Goal: Task Accomplishment & Management: Manage account settings

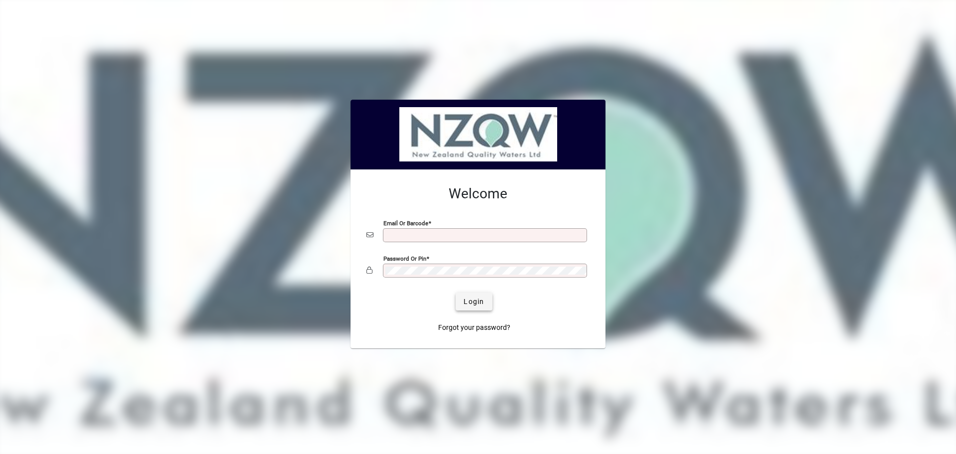
type input "**********"
click at [476, 301] on span "Login" at bounding box center [474, 301] width 20 height 10
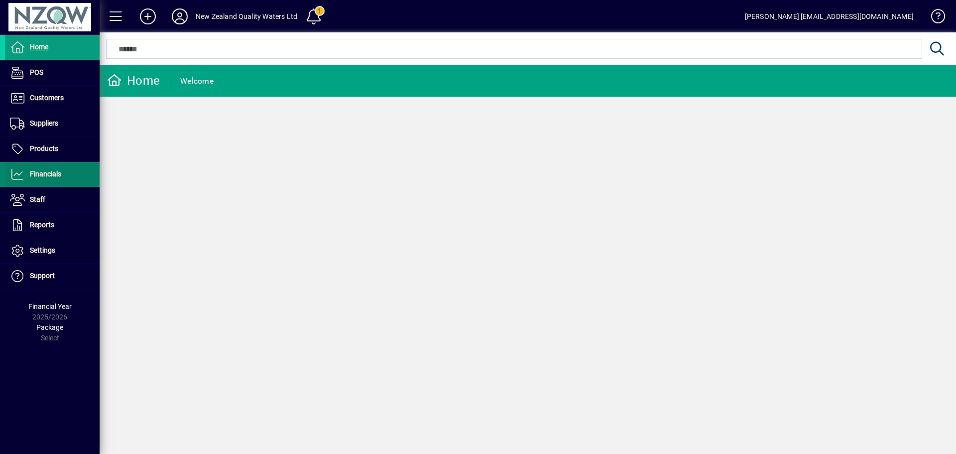
click at [61, 171] on span "Financials" at bounding box center [33, 174] width 56 height 12
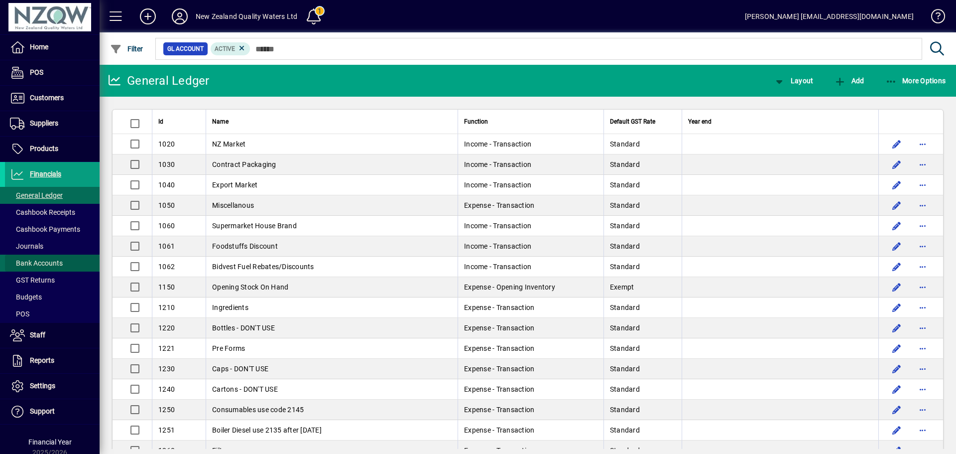
drag, startPoint x: 56, startPoint y: 263, endPoint x: 77, endPoint y: 265, distance: 21.0
click at [56, 263] on span "Bank Accounts" at bounding box center [36, 263] width 53 height 8
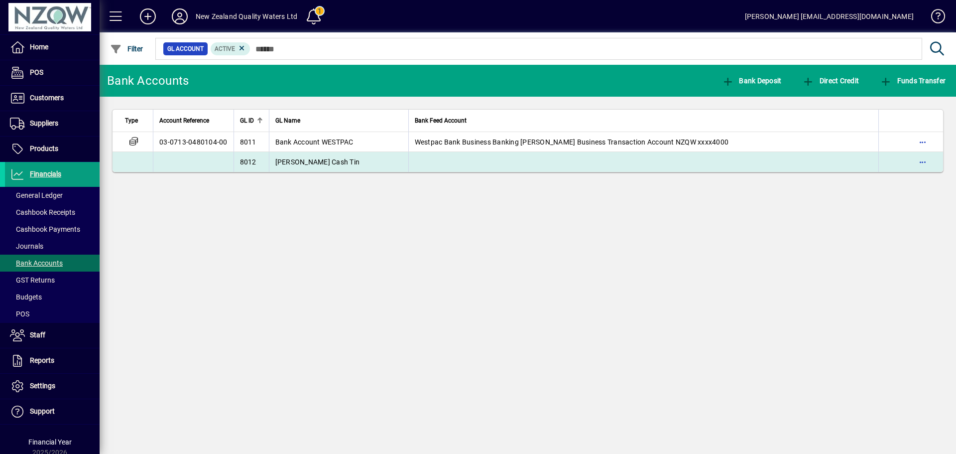
click at [308, 164] on span "[PERSON_NAME] Cash Tin" at bounding box center [317, 162] width 85 height 8
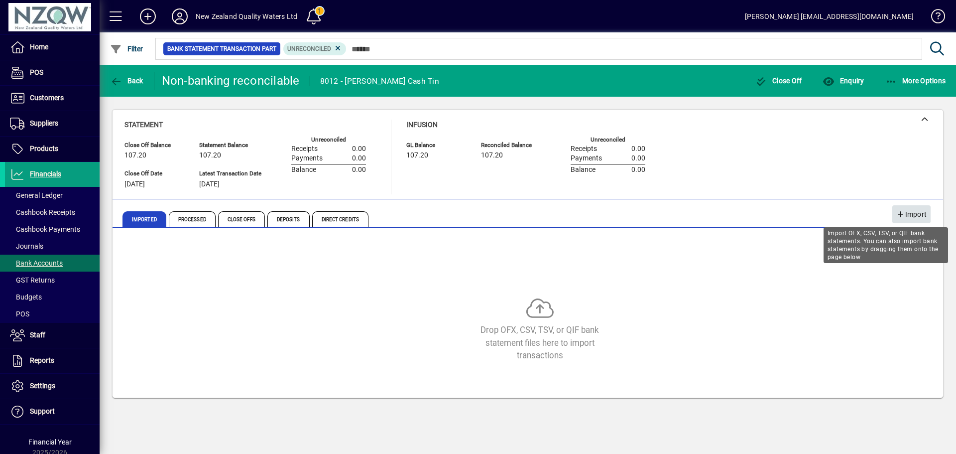
click at [915, 213] on span "Import" at bounding box center [912, 214] width 30 height 16
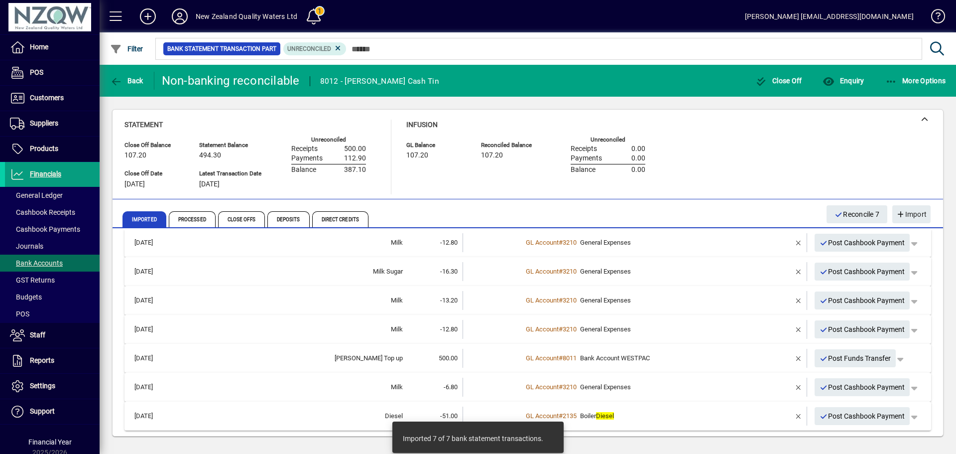
scroll to position [14, 0]
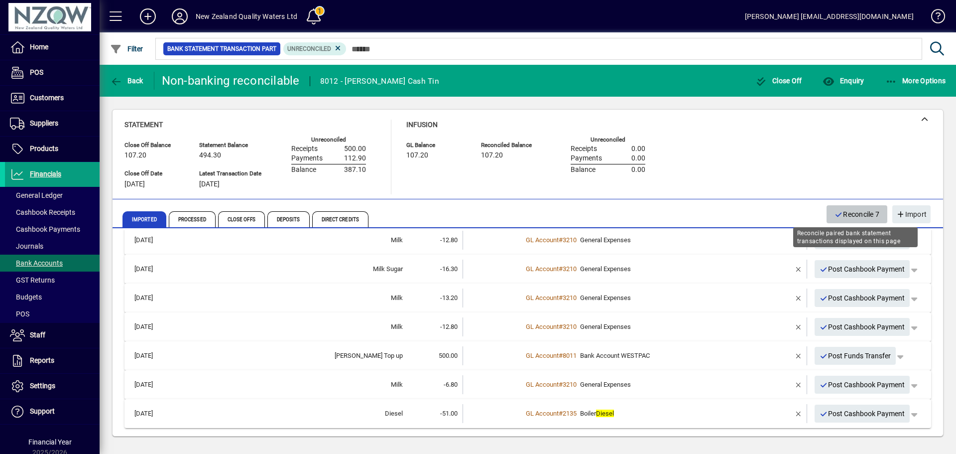
click at [865, 217] on span "Reconcile 7" at bounding box center [857, 214] width 45 height 16
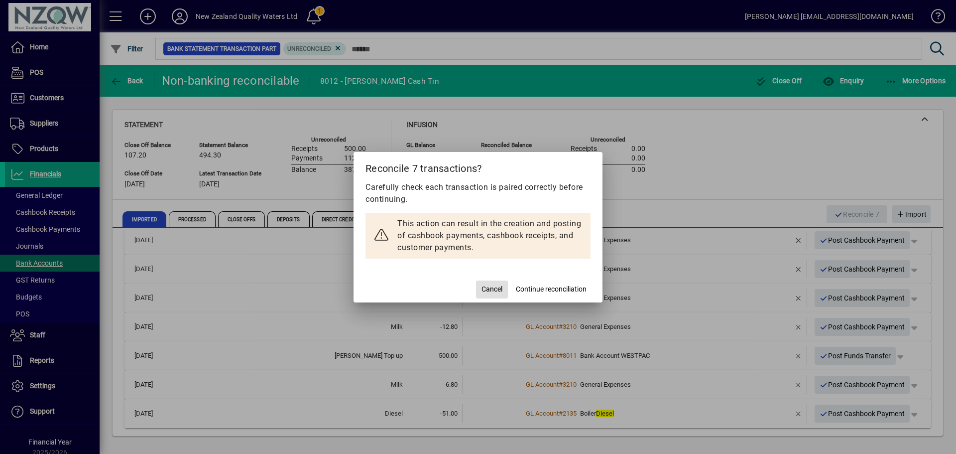
click at [492, 285] on span "Cancel" at bounding box center [492, 289] width 21 height 10
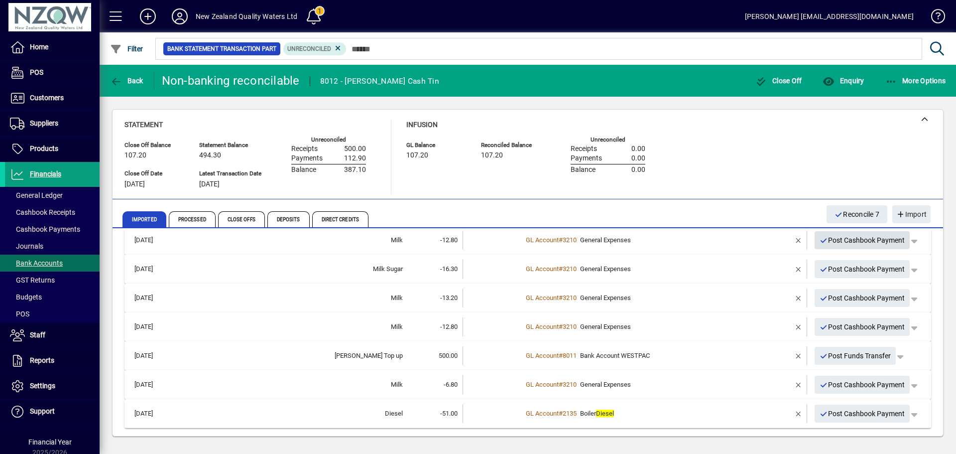
click at [856, 242] on span "Post Cashbook Payment" at bounding box center [863, 240] width 86 height 16
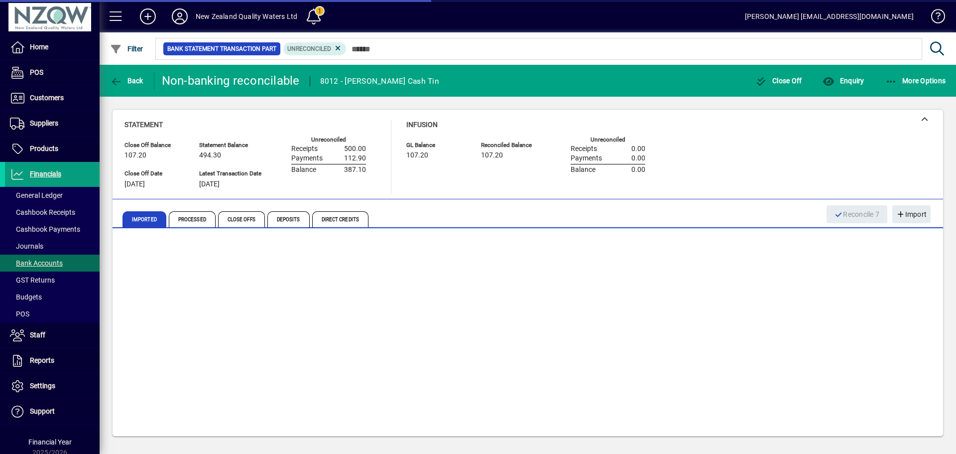
scroll to position [0, 0]
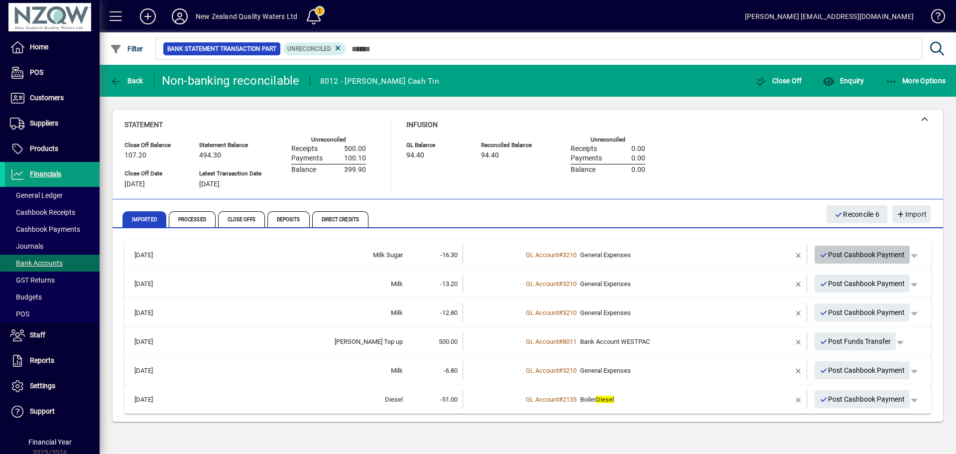
click at [857, 262] on span "Post Cashbook Payment" at bounding box center [863, 255] width 86 height 16
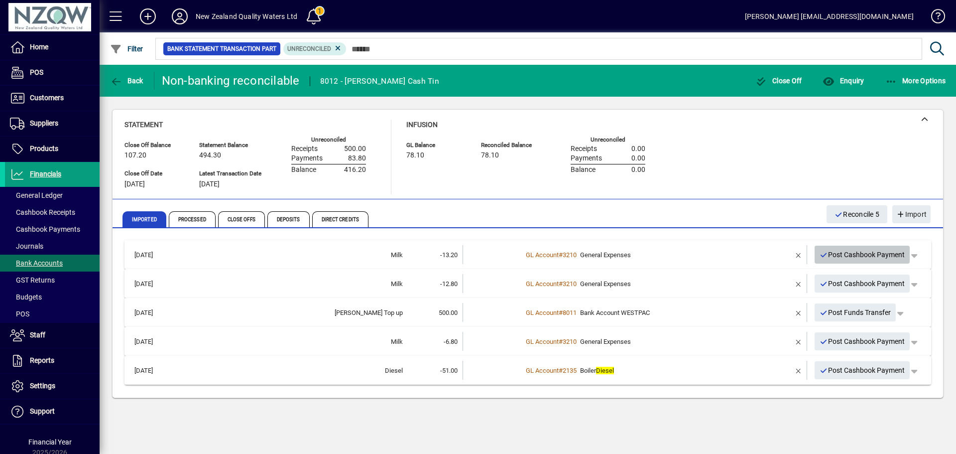
click at [856, 255] on span "Post Cashbook Payment" at bounding box center [863, 255] width 86 height 16
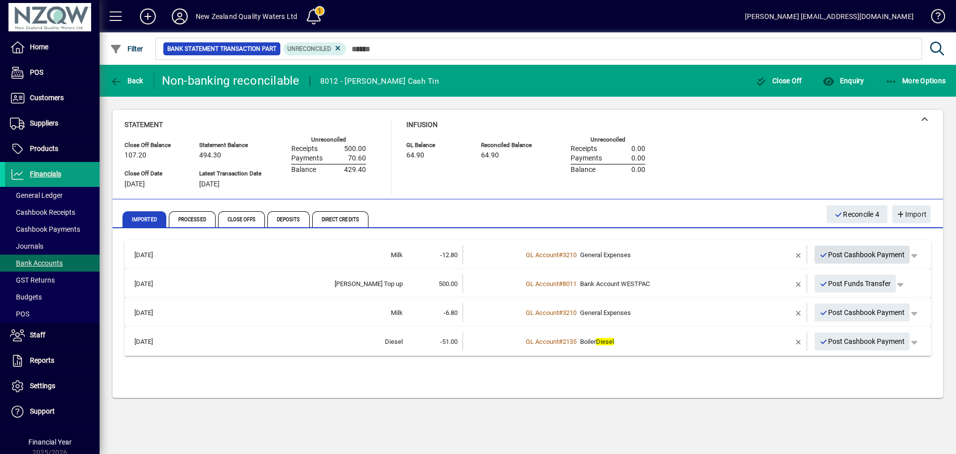
click at [855, 256] on span "Post Cashbook Payment" at bounding box center [863, 255] width 86 height 16
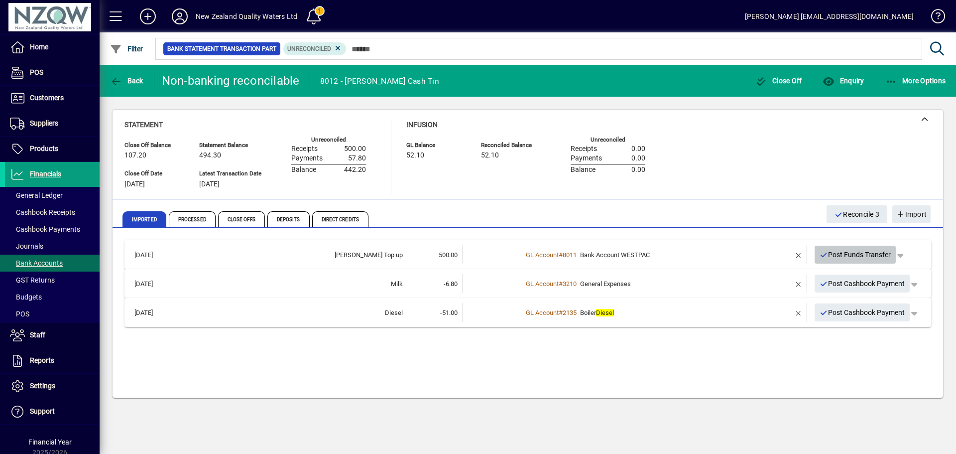
click at [854, 257] on span "Post Funds Transfer" at bounding box center [856, 255] width 72 height 16
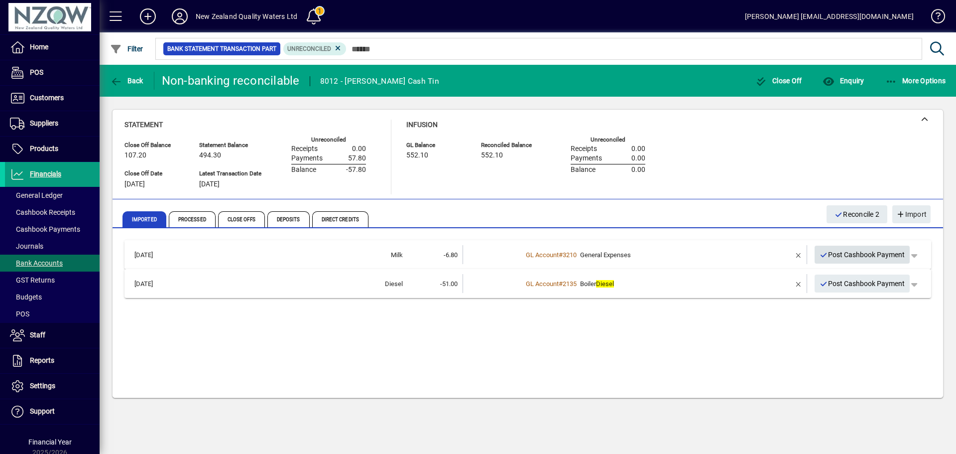
click at [851, 256] on span "Post Cashbook Payment" at bounding box center [863, 255] width 86 height 16
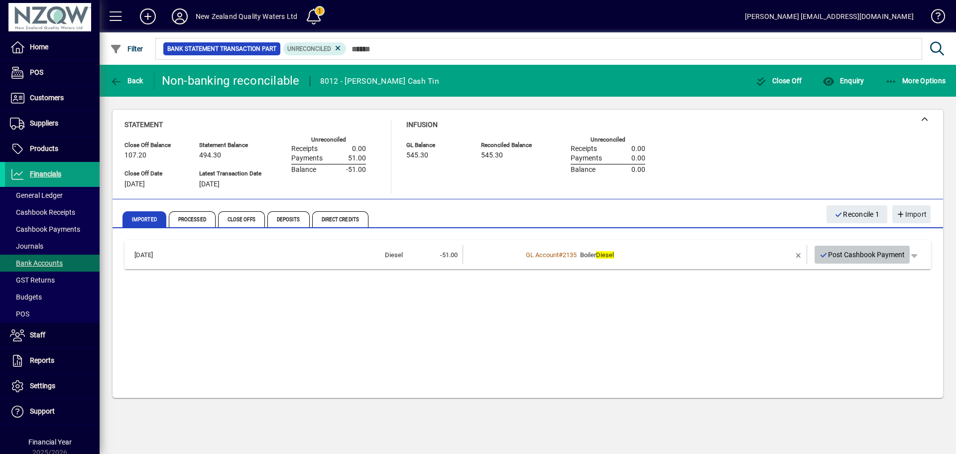
click at [850, 254] on span "Post Cashbook Payment" at bounding box center [863, 255] width 86 height 16
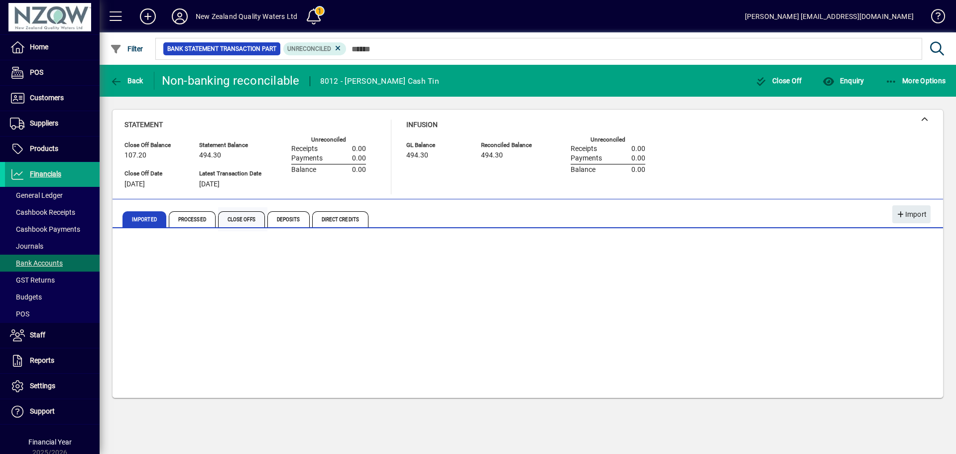
click at [237, 217] on span "Close Offs" at bounding box center [241, 219] width 47 height 16
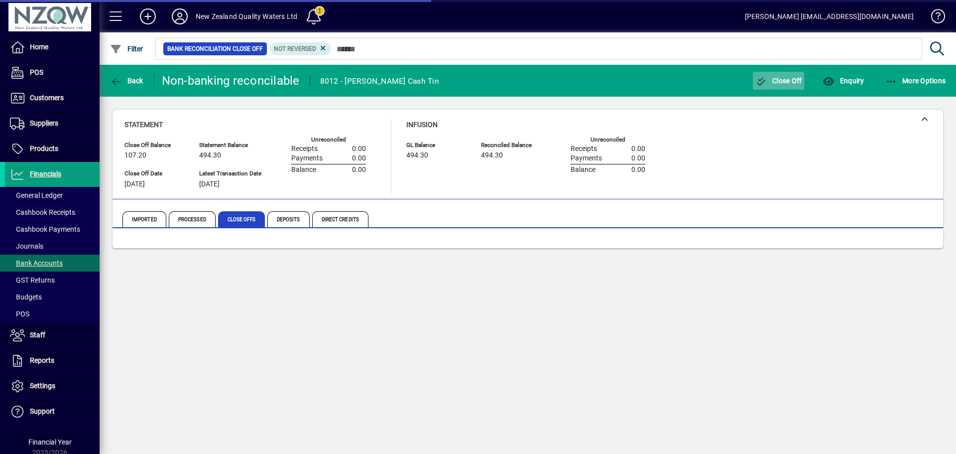
click at [793, 83] on span "Close Off" at bounding box center [779, 81] width 47 height 8
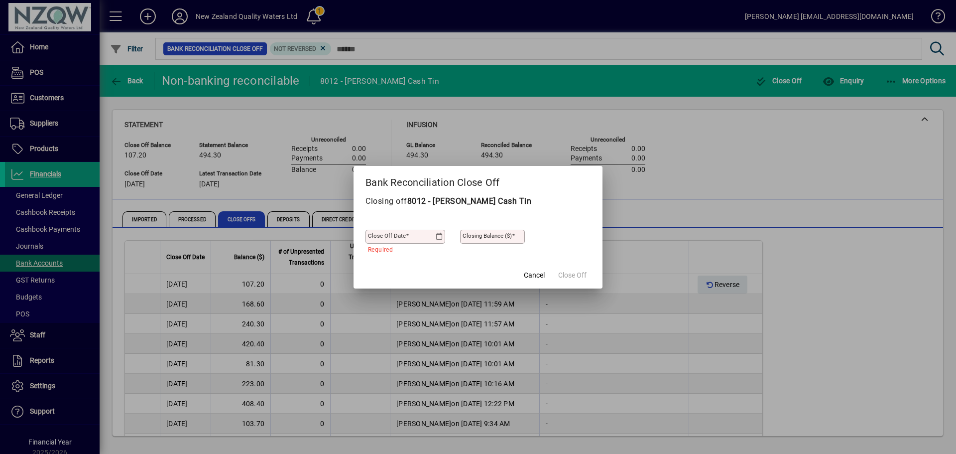
click at [438, 236] on icon at bounding box center [439, 237] width 7 height 8
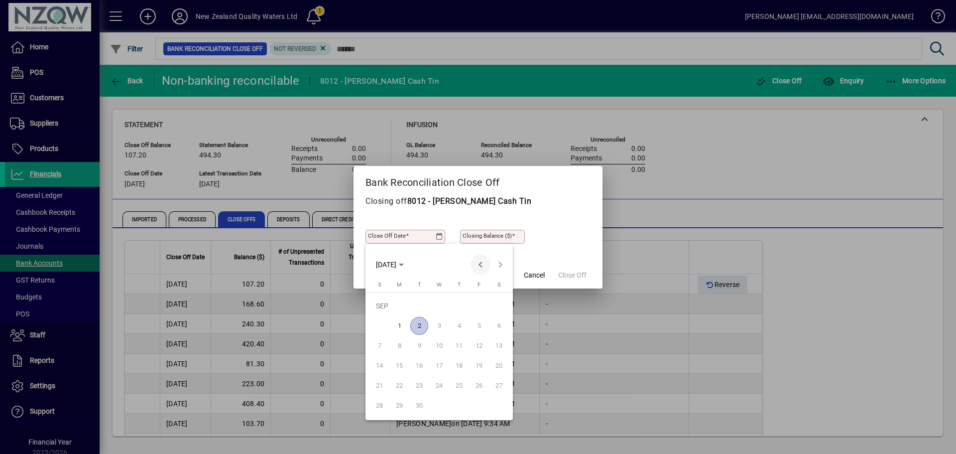
click at [478, 263] on span "Previous month" at bounding box center [481, 265] width 20 height 20
click at [383, 404] on span "31" at bounding box center [380, 405] width 18 height 18
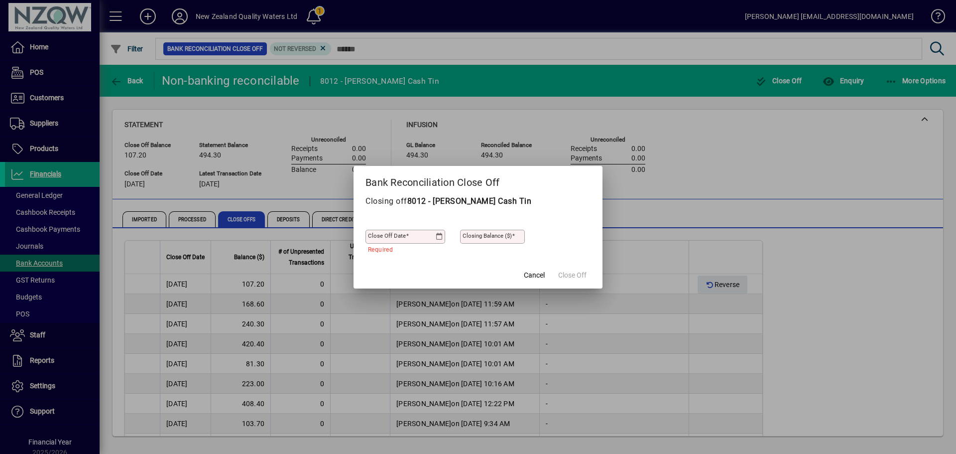
type input "**********"
click at [488, 239] on mat-label "Closing Balance ($)" at bounding box center [487, 235] width 49 height 7
click at [488, 239] on input "Closing Balance ($)" at bounding box center [494, 237] width 62 height 8
type input "*"
type input "******"
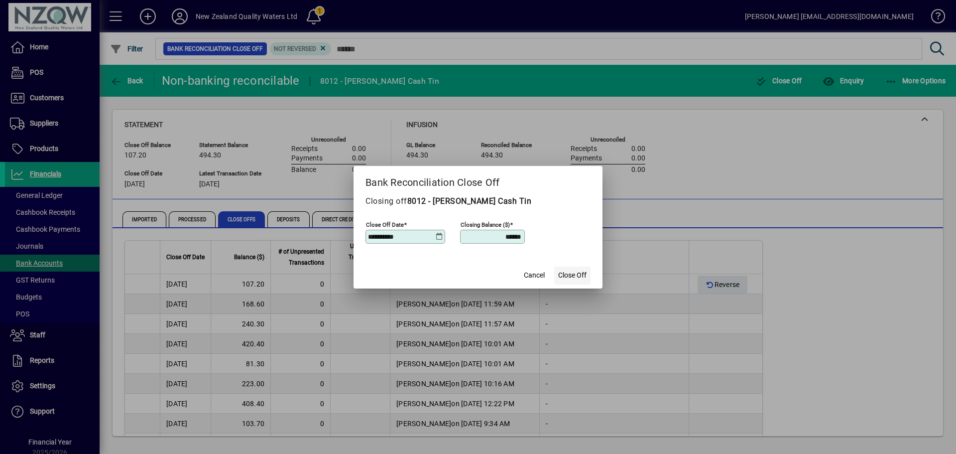
click at [567, 275] on span "Close Off" at bounding box center [572, 275] width 28 height 10
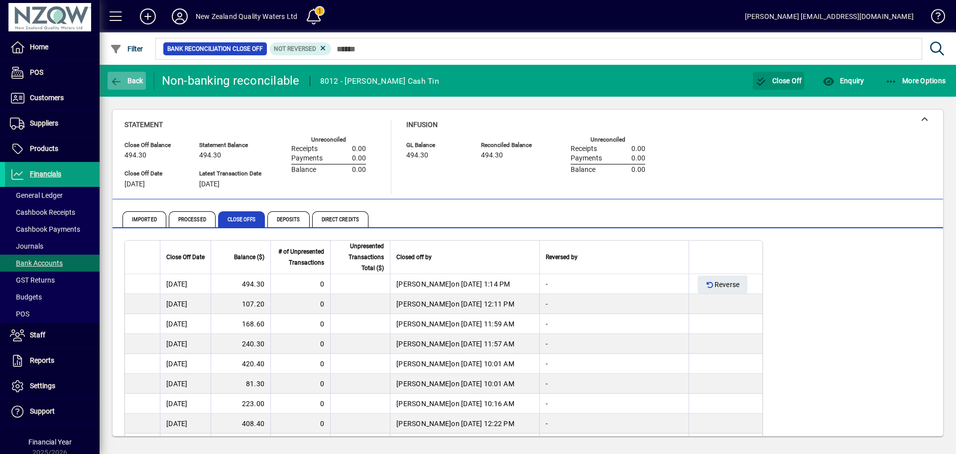
click at [124, 69] on span "button" at bounding box center [127, 81] width 38 height 24
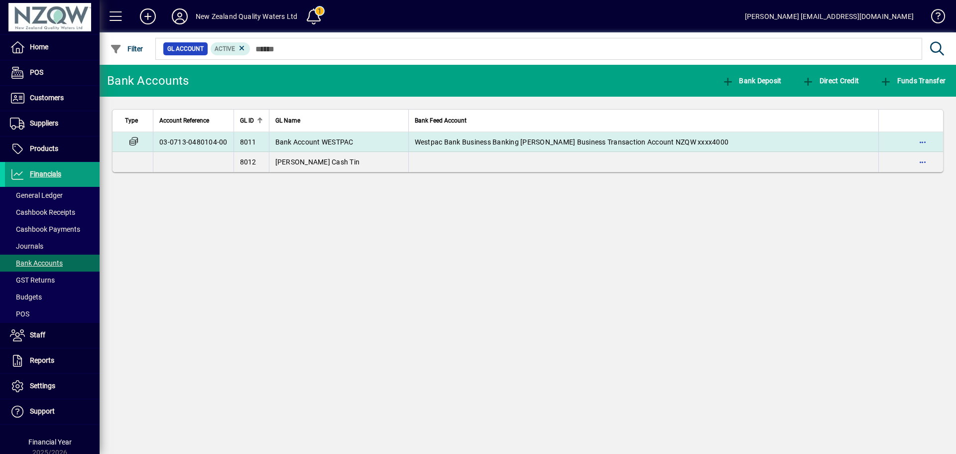
click at [462, 139] on span "Westpac Bank Business Banking [PERSON_NAME] Business Transaction Account NZQW x…" at bounding box center [572, 142] width 314 height 8
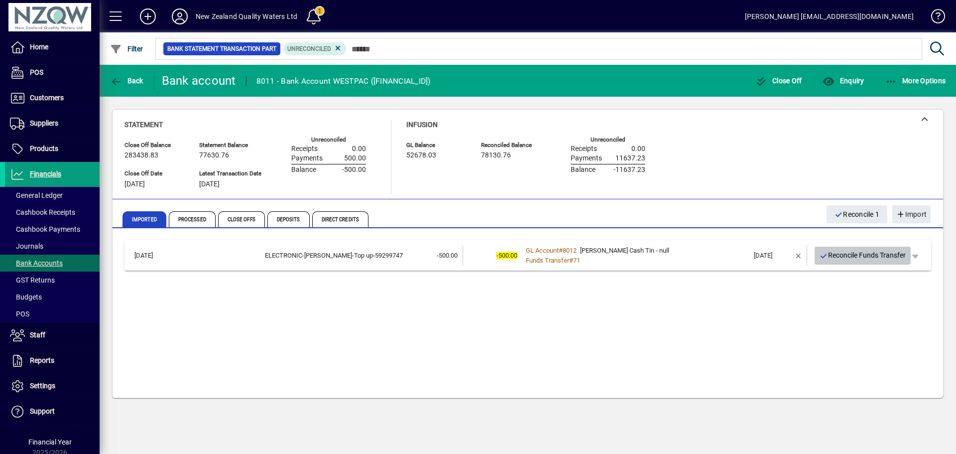
click at [867, 258] on span "Reconcile Funds Transfer" at bounding box center [863, 255] width 87 height 16
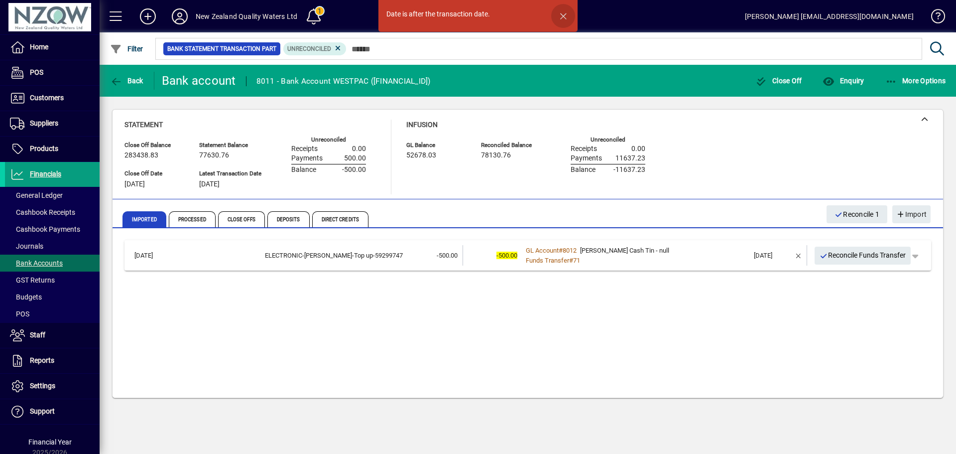
click at [559, 14] on span "button" at bounding box center [563, 16] width 24 height 24
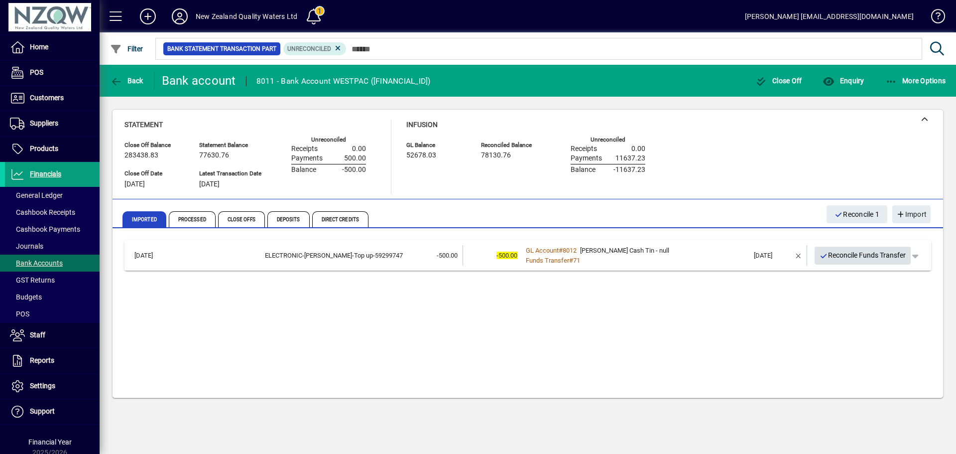
click at [864, 257] on span "Reconcile Funds Transfer" at bounding box center [863, 255] width 87 height 16
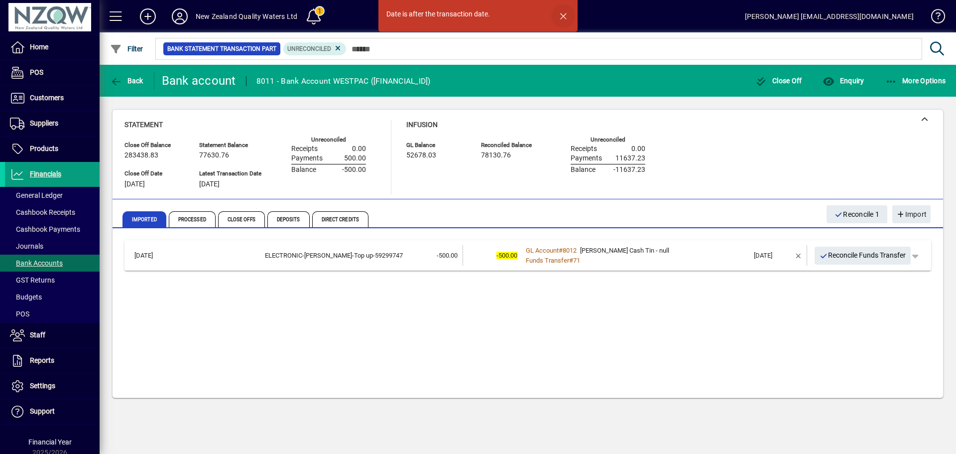
click at [563, 15] on span "button" at bounding box center [563, 16] width 24 height 24
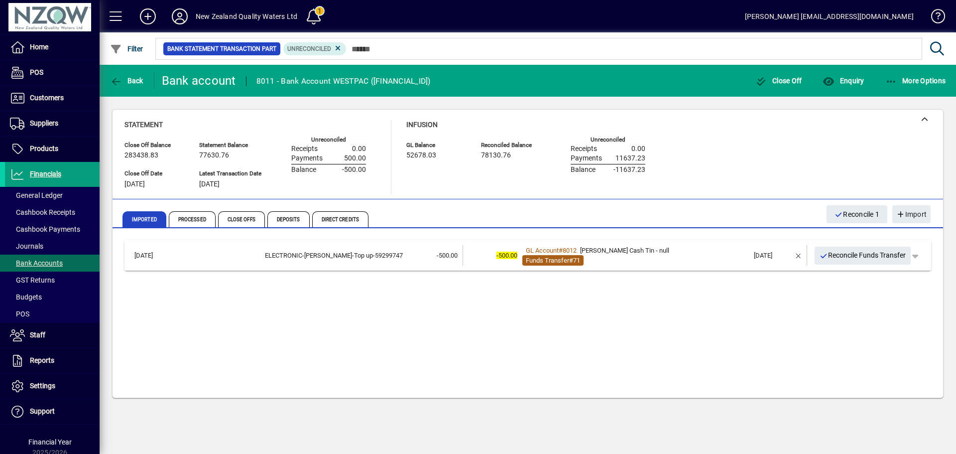
click at [564, 258] on span "Funds Transfer" at bounding box center [547, 260] width 43 height 7
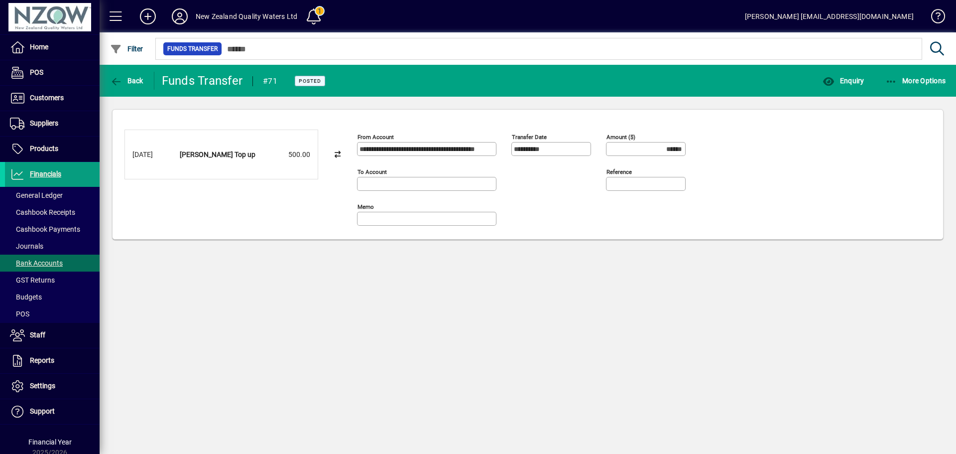
click at [546, 151] on input "**********" at bounding box center [552, 149] width 77 height 8
click at [137, 81] on span "Back" at bounding box center [126, 81] width 33 height 8
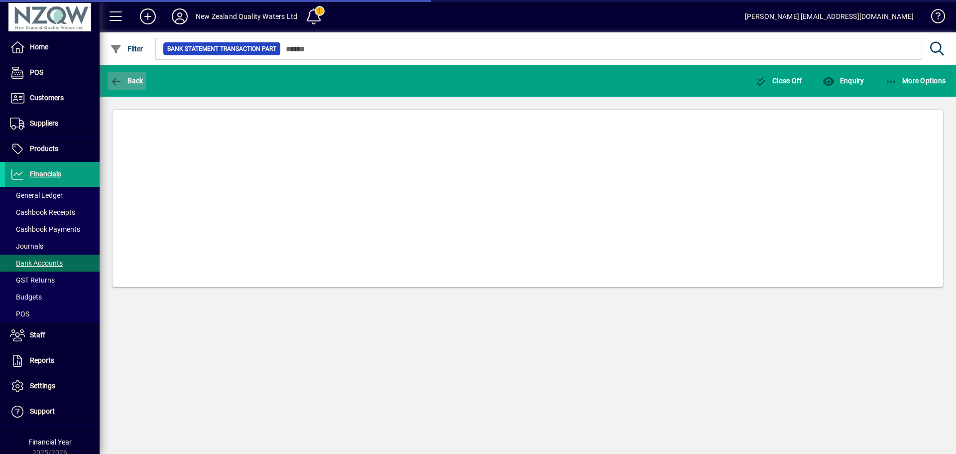
click at [140, 78] on span "Back" at bounding box center [126, 81] width 33 height 8
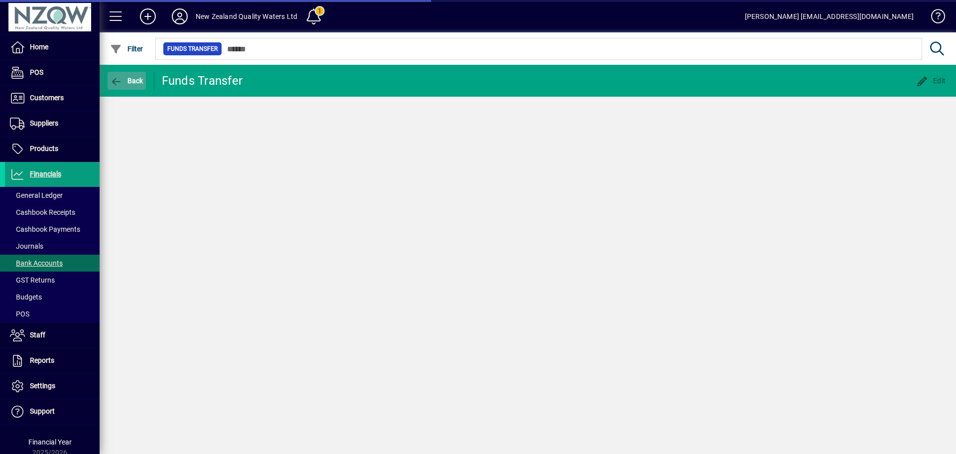
click at [122, 83] on icon "button" at bounding box center [116, 82] width 12 height 10
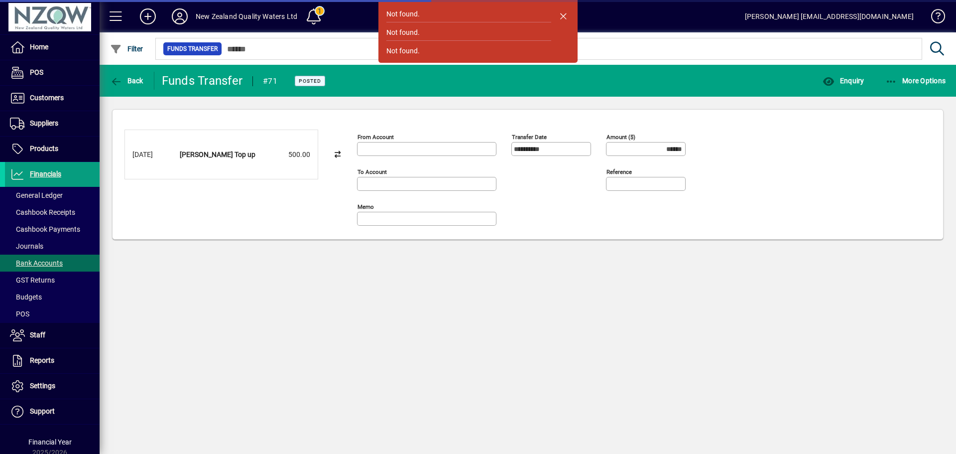
type input "**********"
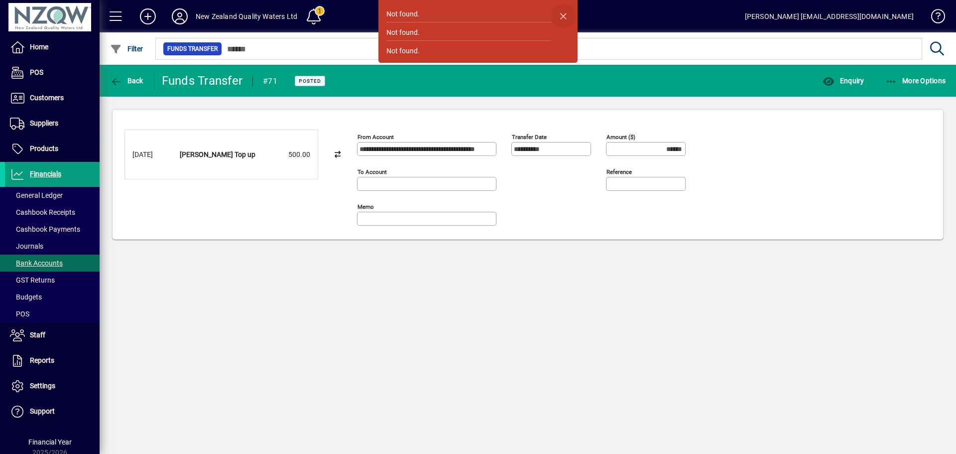
click at [564, 18] on span "button" at bounding box center [563, 16] width 24 height 24
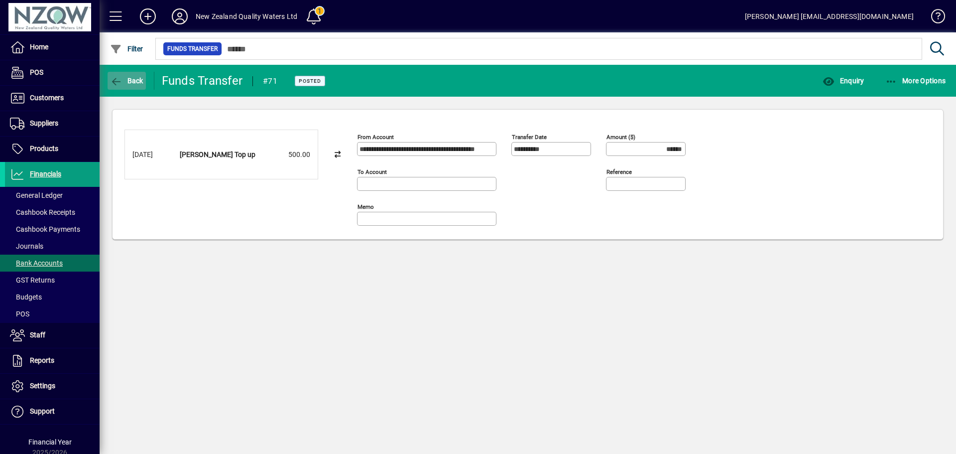
click at [135, 76] on span "button" at bounding box center [127, 81] width 38 height 24
